Goal: Navigation & Orientation: Find specific page/section

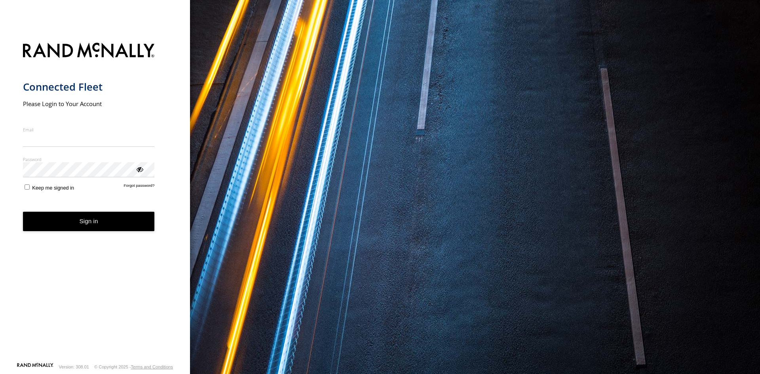
type input "**********"
click at [112, 227] on button "Sign in" at bounding box center [89, 221] width 132 height 19
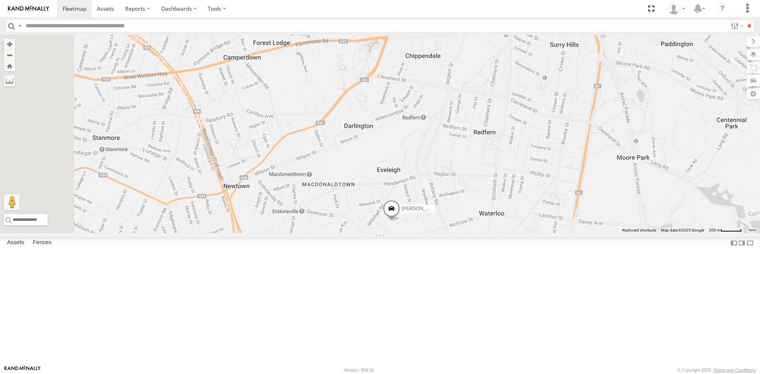
drag, startPoint x: 335, startPoint y: 270, endPoint x: 348, endPoint y: 272, distance: 13.4
click at [348, 233] on div "[PERSON_NAME] - EJV 51E [PERSON_NAME] - EJV 51D" at bounding box center [380, 134] width 760 height 198
